Goal: Task Accomplishment & Management: Manage account settings

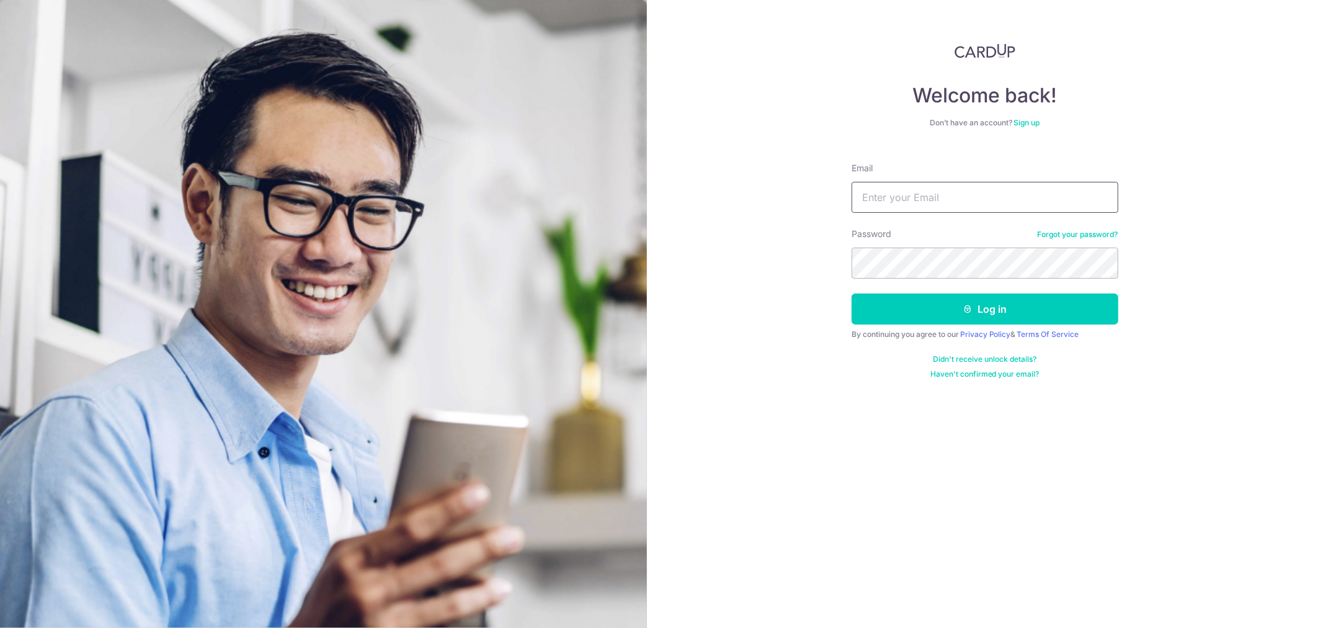
type input "allanoh@gmail.com"
click at [1075, 311] on button "Log in" at bounding box center [985, 308] width 267 height 31
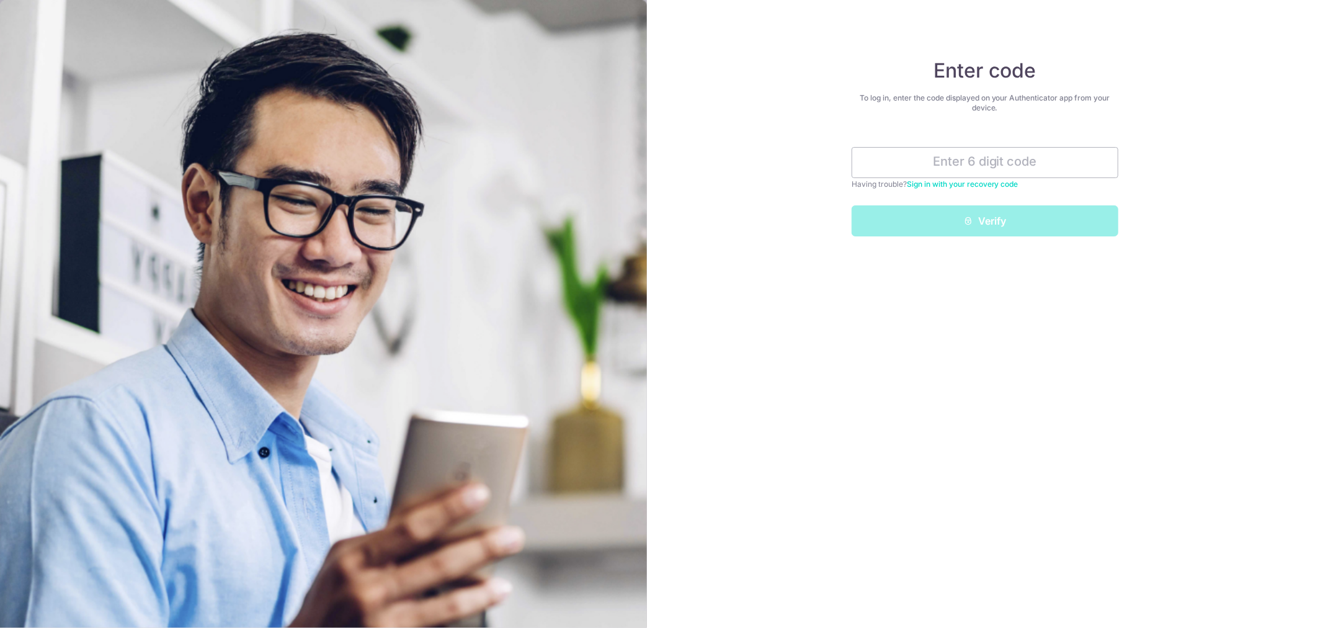
click at [1085, 161] on input "text" at bounding box center [985, 162] width 267 height 31
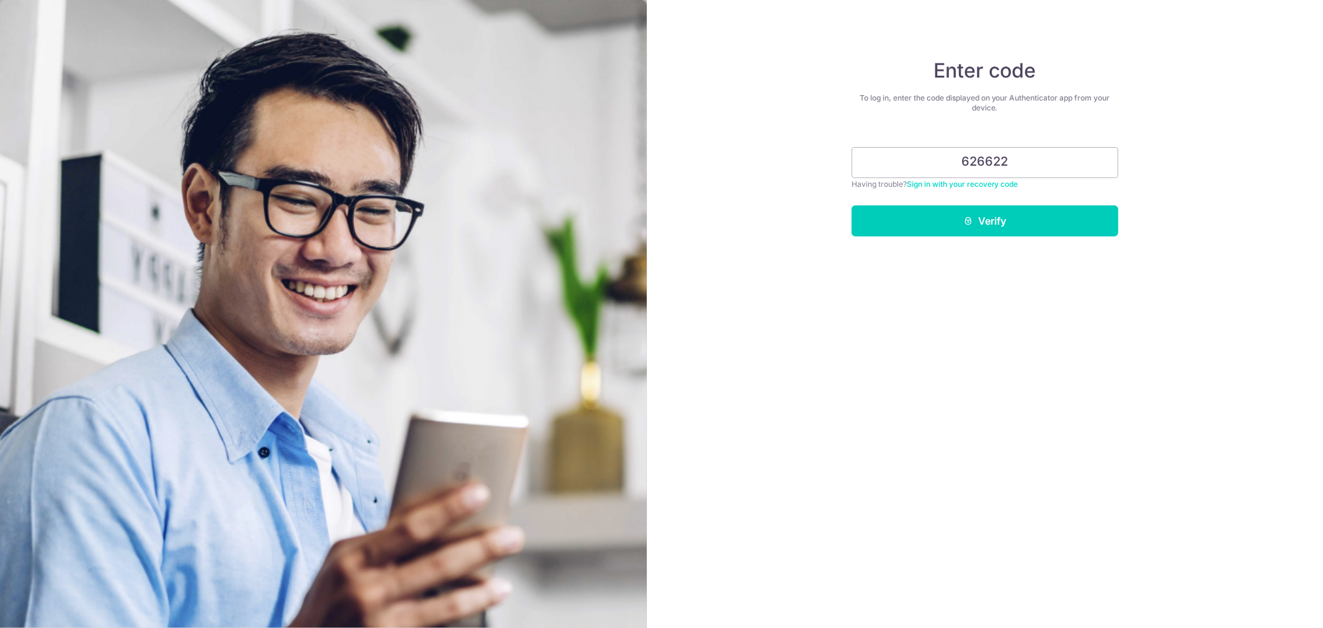
type input "626622"
click at [1040, 227] on button "Verify" at bounding box center [985, 220] width 267 height 31
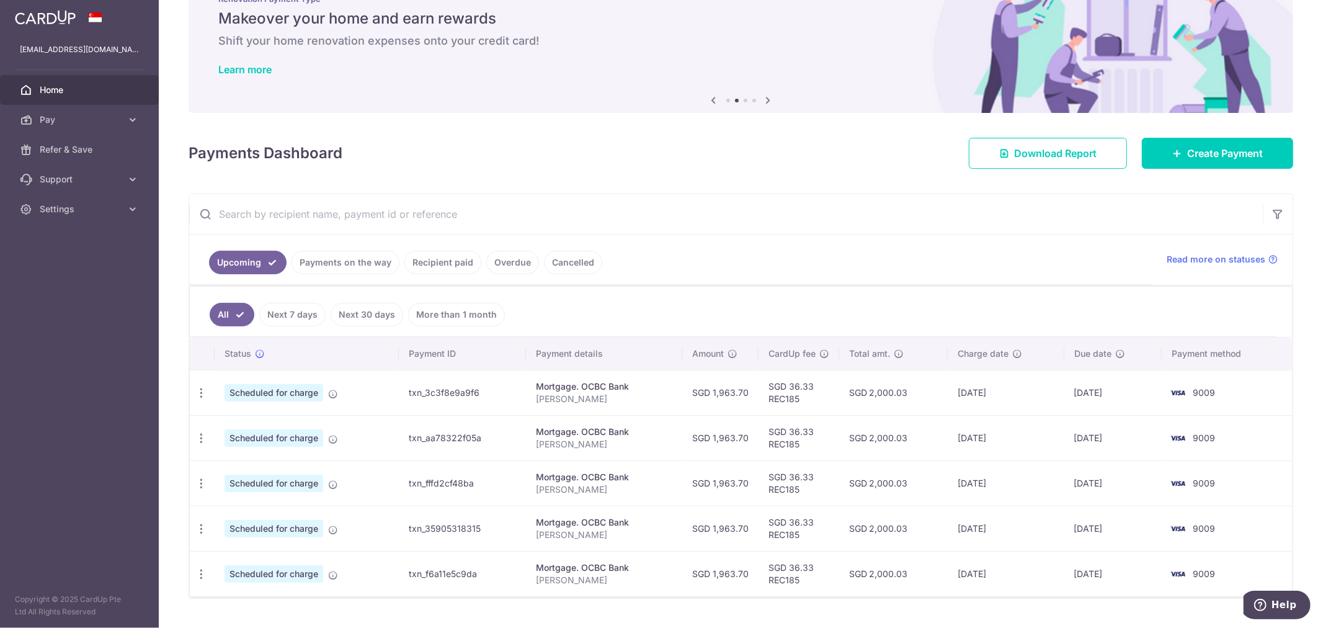
scroll to position [69, 0]
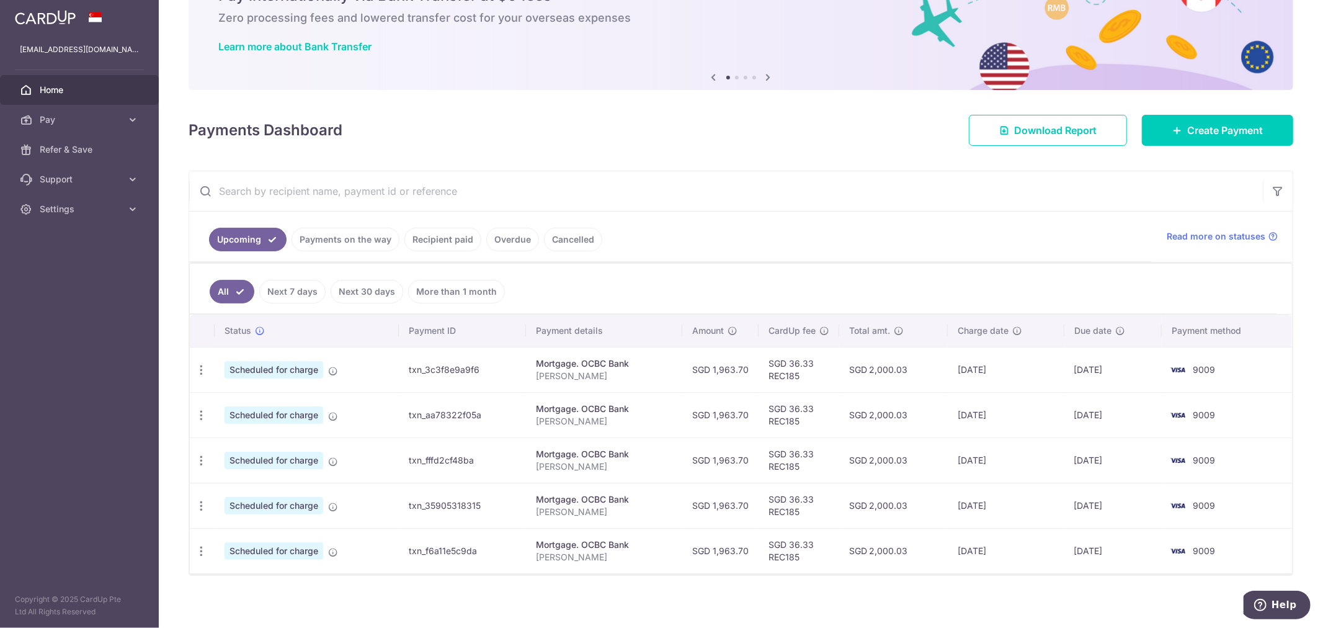
click at [199, 369] on icon "button" at bounding box center [201, 369] width 13 height 13
click at [223, 403] on link "Update payment" at bounding box center [254, 404] width 129 height 30
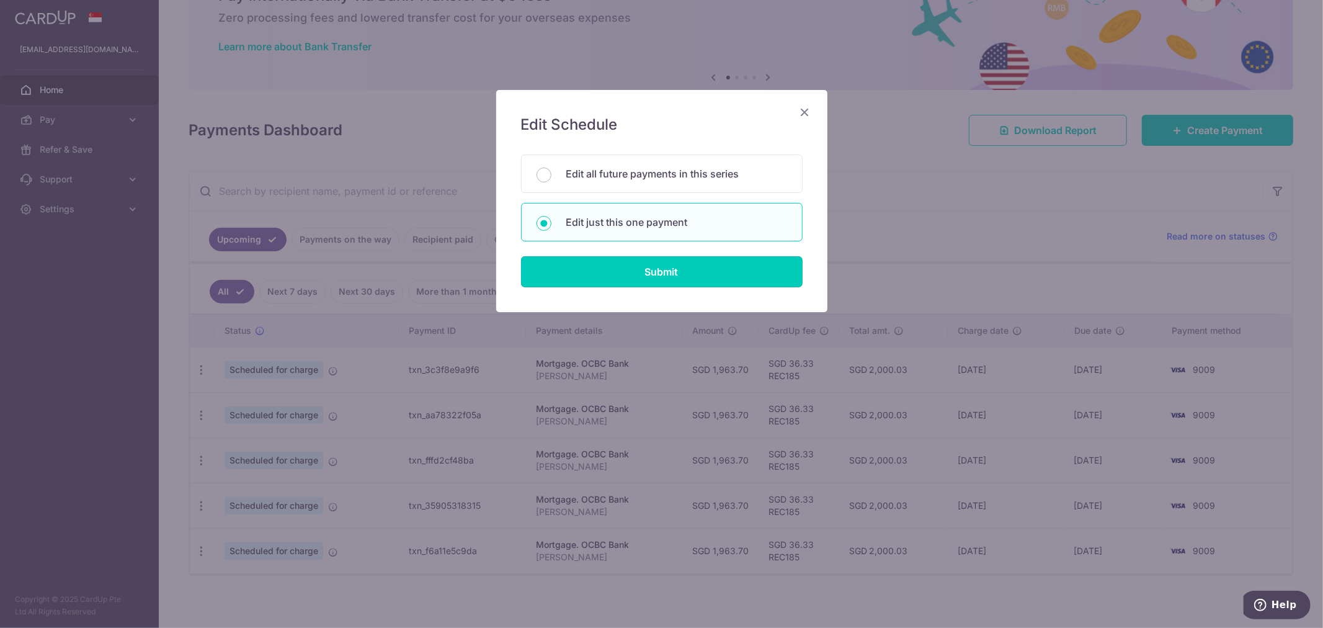
click at [688, 273] on input "Submit" at bounding box center [662, 271] width 282 height 31
radio input "true"
type input "1,963.70"
type input "29/09/2025"
type input "ALLAN OH HOMELOAN"
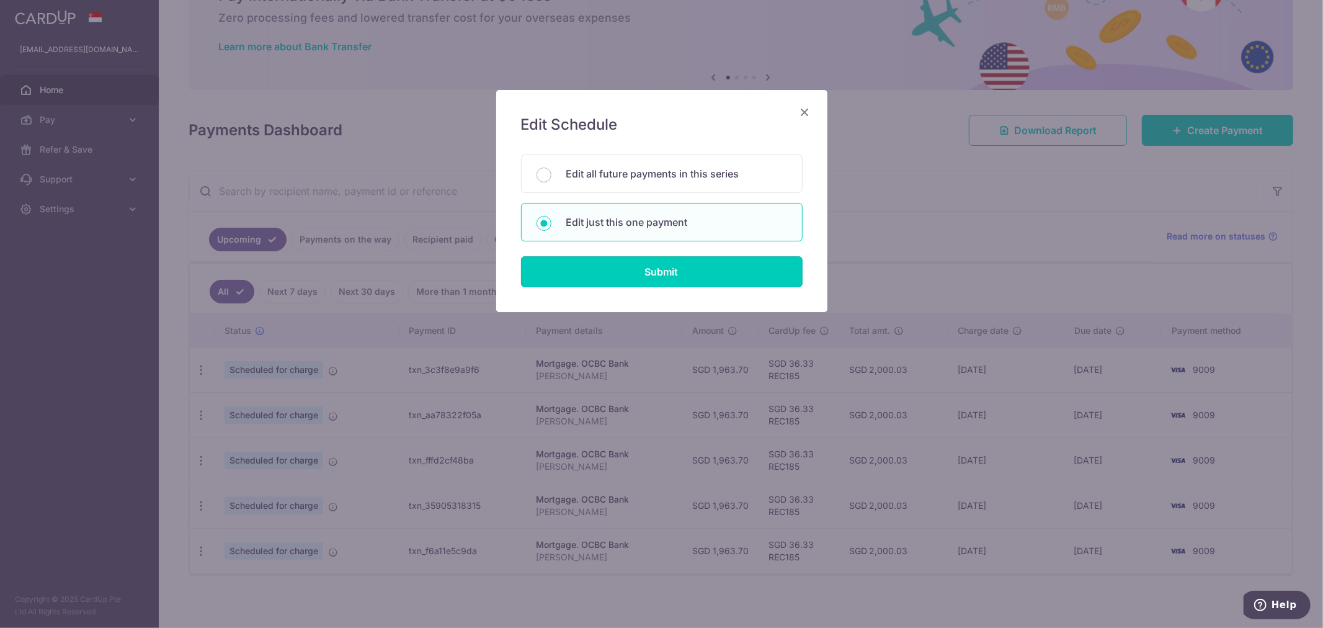
type input "REC185"
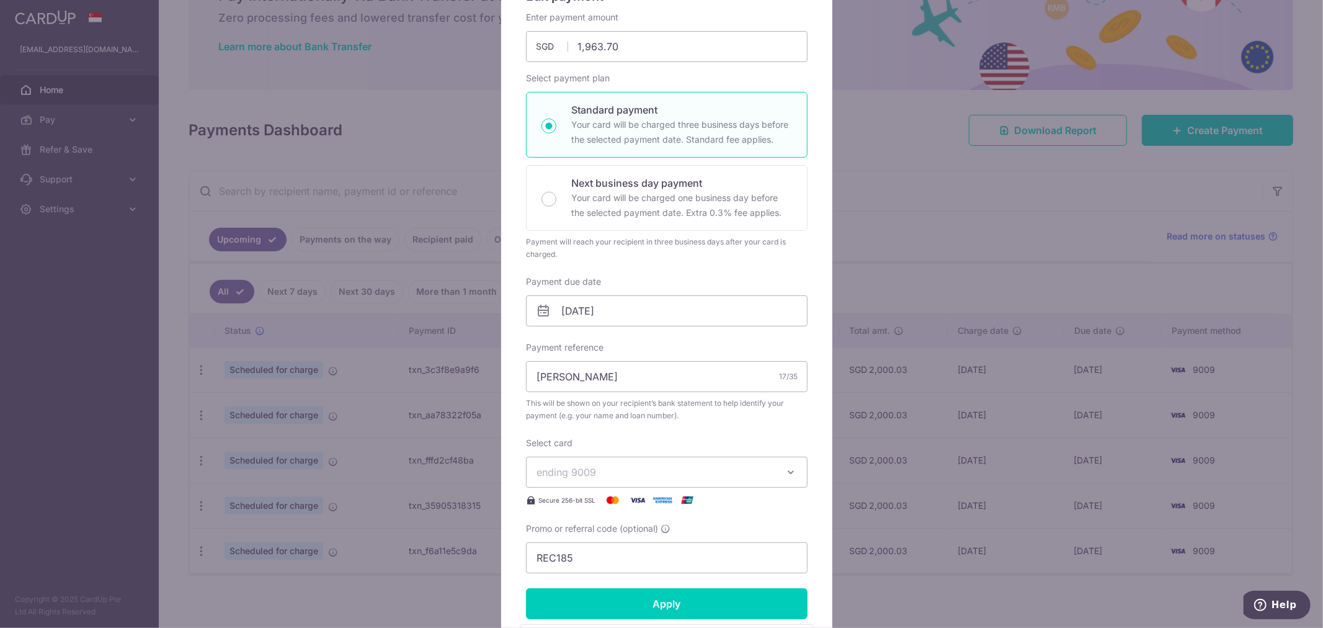
scroll to position [138, 0]
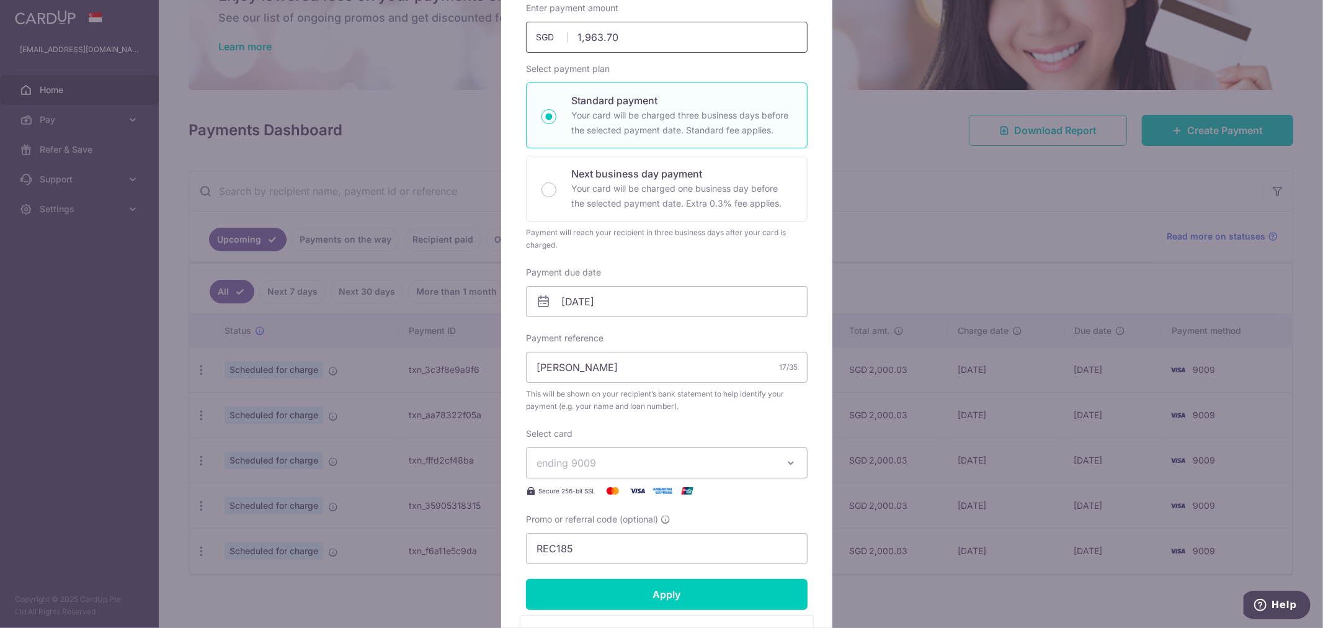
click at [649, 37] on input "1,963.70" at bounding box center [667, 37] width 282 height 31
type input "1,948.00"
click at [814, 244] on div "Edit payment By clicking apply, you will make changes to all payments to OCBC B…" at bounding box center [666, 365] width 331 height 826
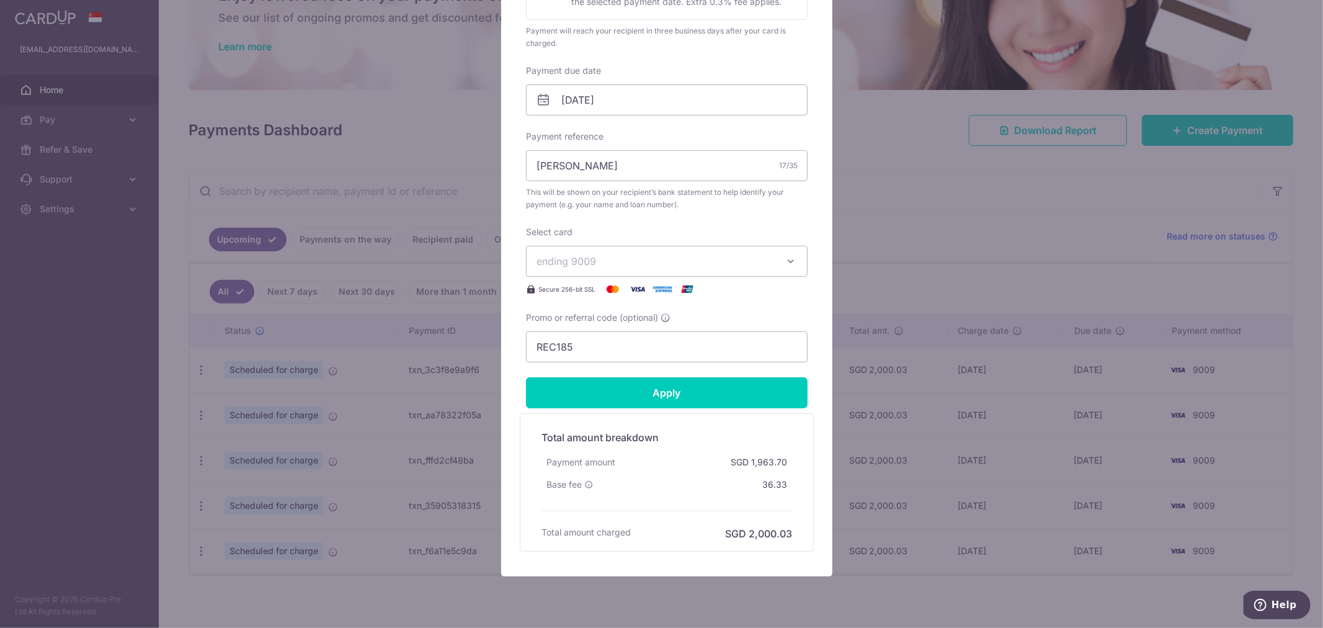
scroll to position [378, 0]
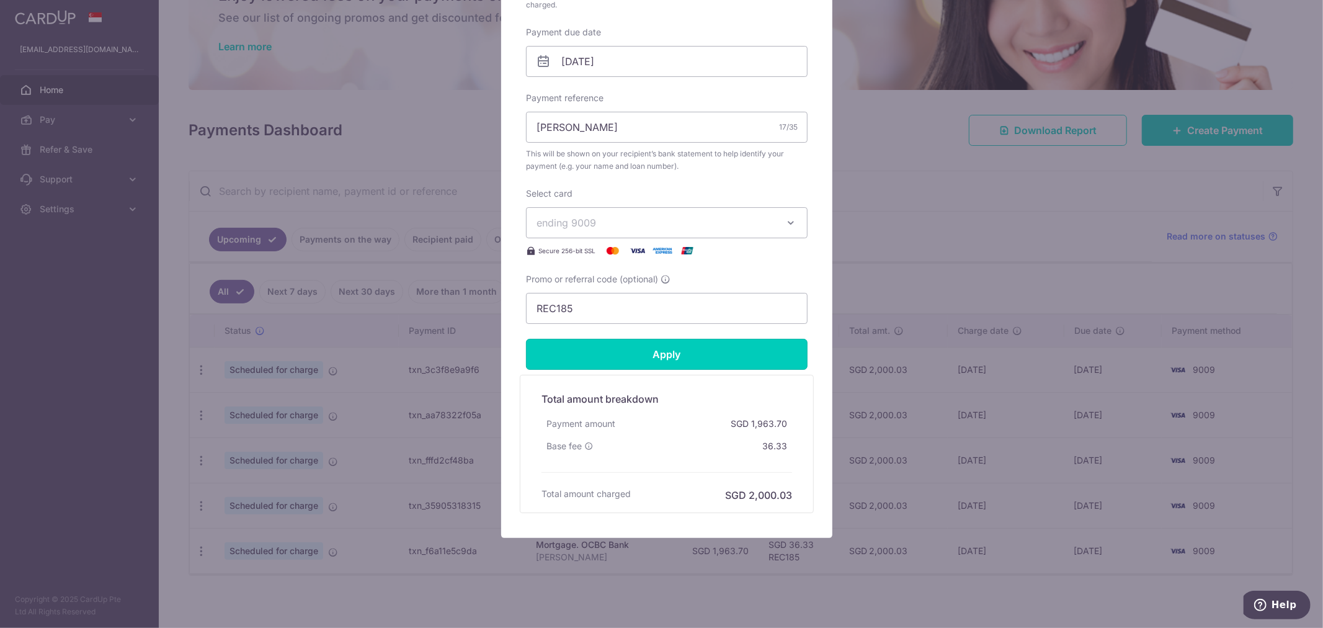
click at [741, 364] on input "Apply" at bounding box center [667, 354] width 282 height 31
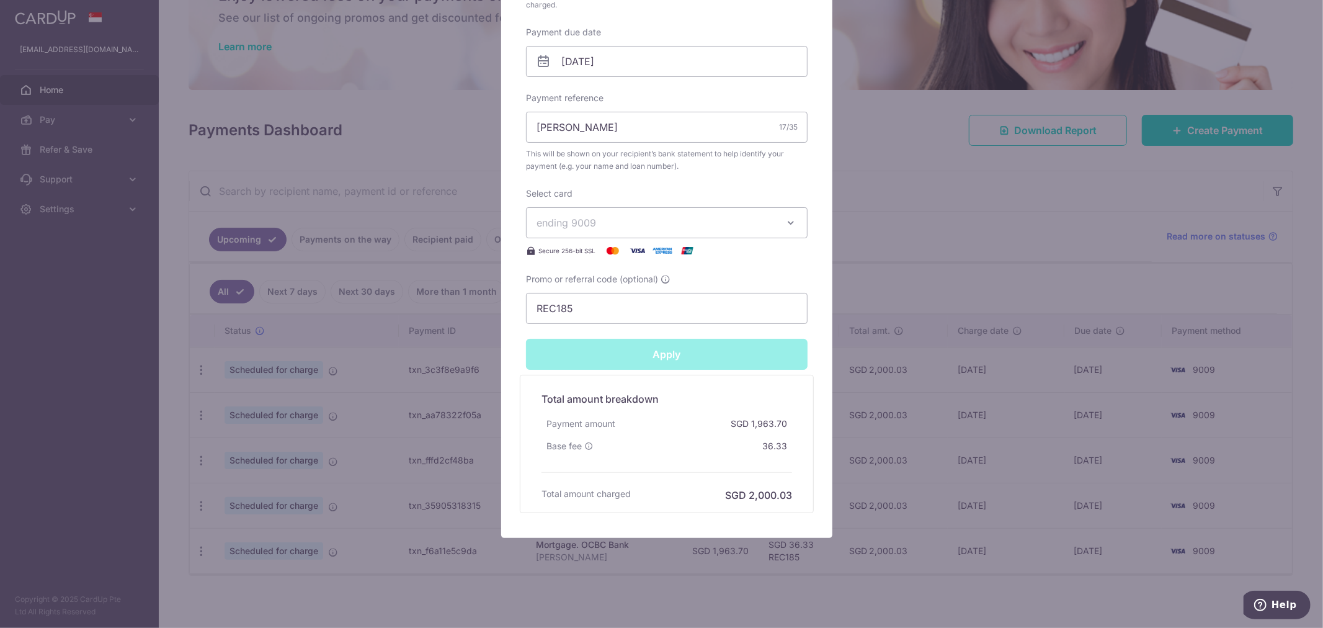
type input "Successfully Applied"
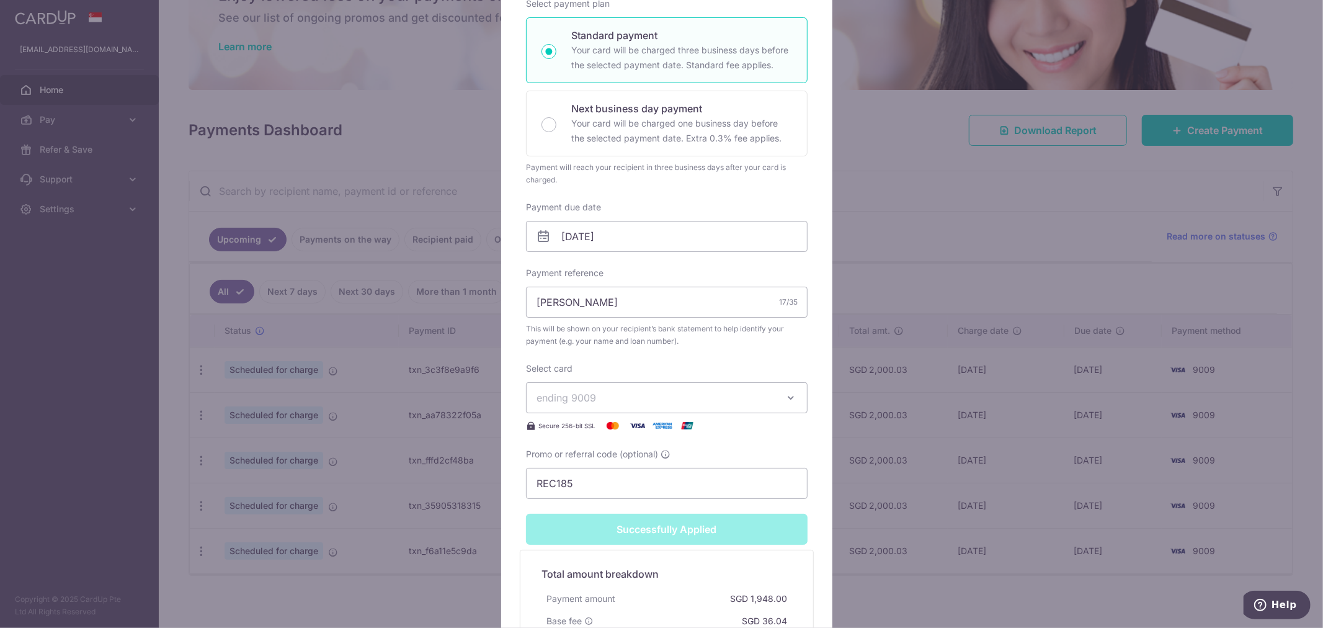
scroll to position [77, 0]
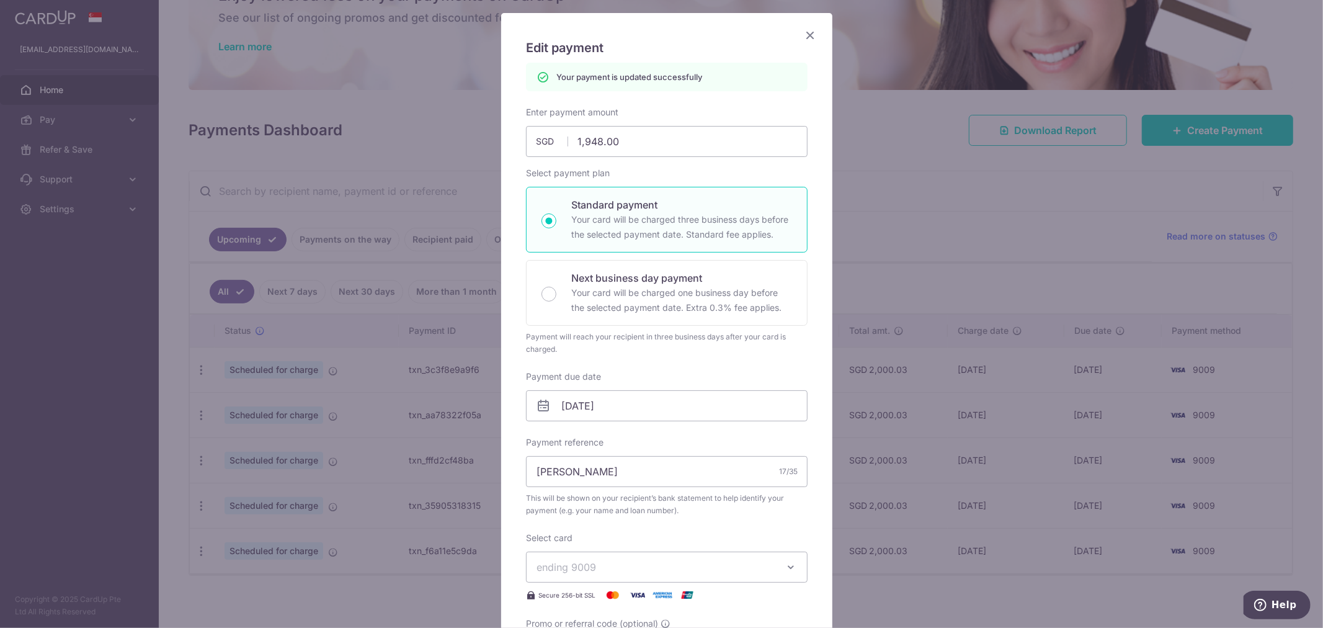
click at [803, 38] on icon "Close" at bounding box center [810, 35] width 15 height 16
